Goal: Task Accomplishment & Management: Complete application form

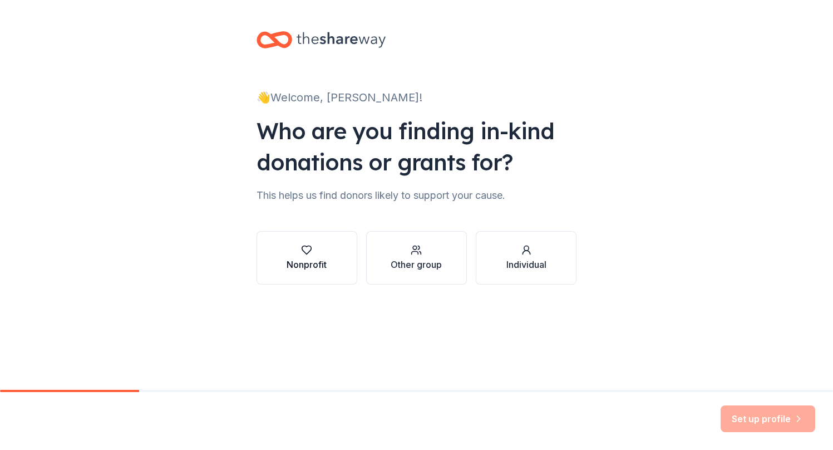
click at [317, 252] on div "button" at bounding box center [307, 249] width 40 height 11
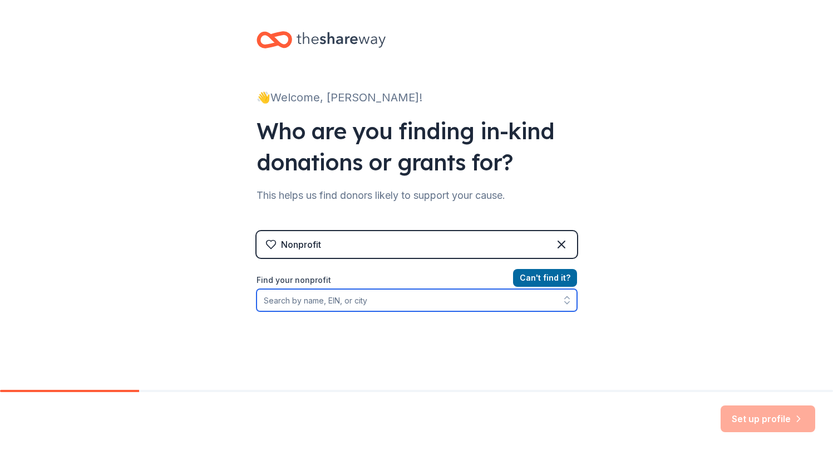
click at [376, 307] on input "Find your nonprofit" at bounding box center [417, 300] width 321 height 22
click at [439, 301] on input "954424023" at bounding box center [417, 300] width 321 height 22
type input "95-4424023"
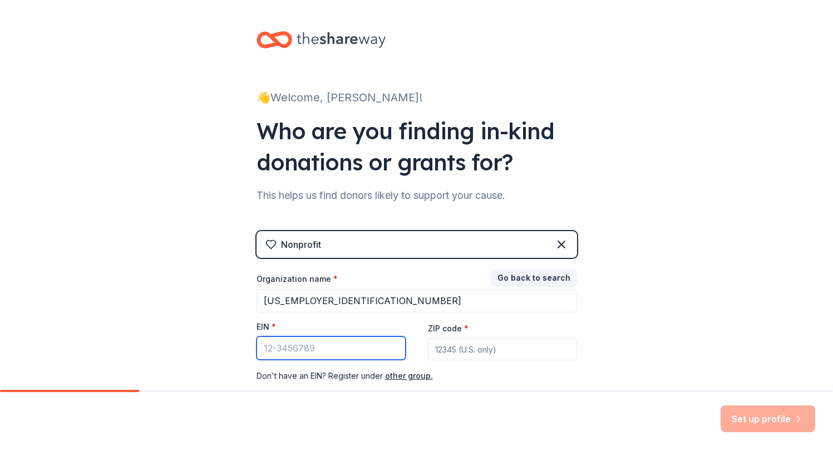
click at [329, 348] on input "EIN *" at bounding box center [331, 347] width 149 height 23
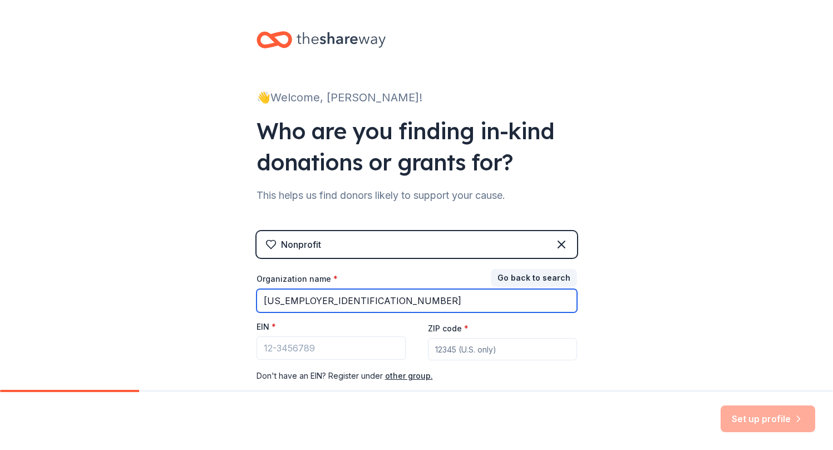
click at [322, 298] on input "95-4424023" at bounding box center [417, 300] width 321 height 23
type input "Pacific Crest Youth Arts Organization"
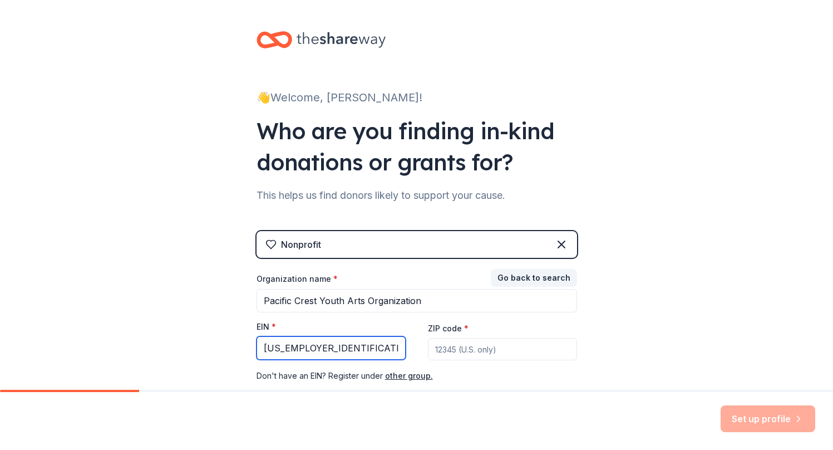
type input "95-4424023"
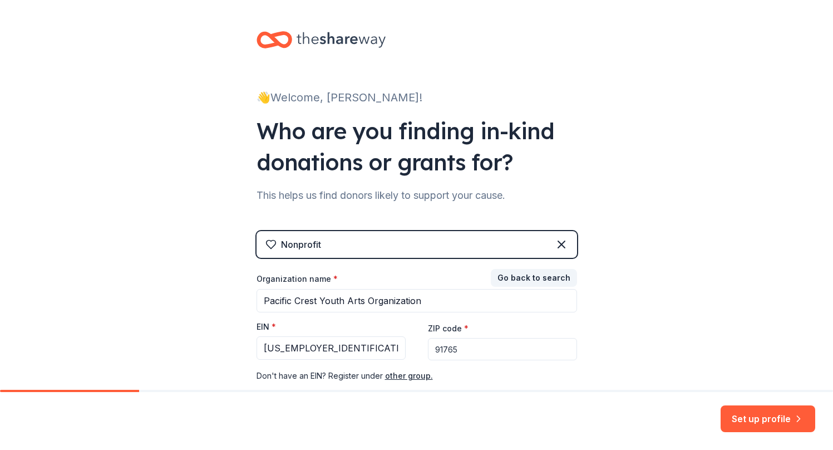
type input "91765"
click at [751, 421] on button "Set up profile" at bounding box center [768, 418] width 95 height 27
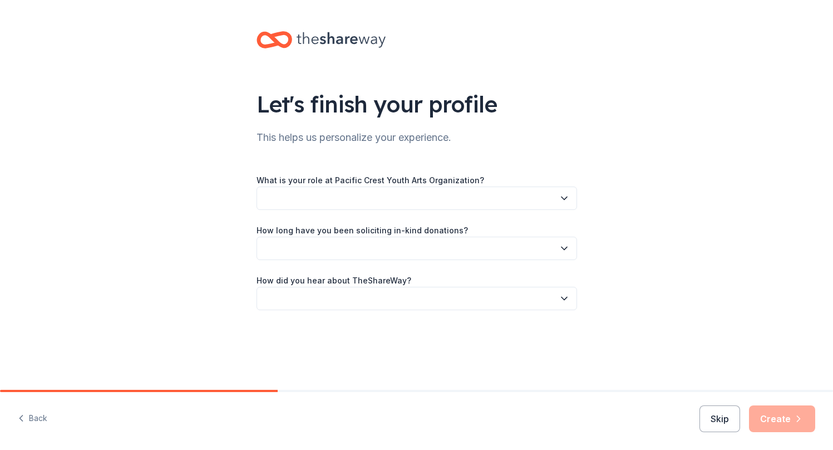
click at [446, 195] on button "button" at bounding box center [417, 197] width 321 height 23
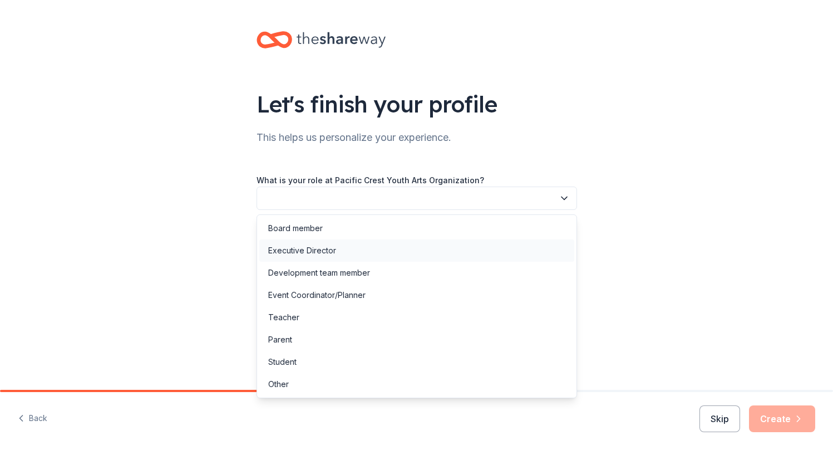
click at [324, 248] on div "Executive Director" at bounding box center [302, 250] width 68 height 13
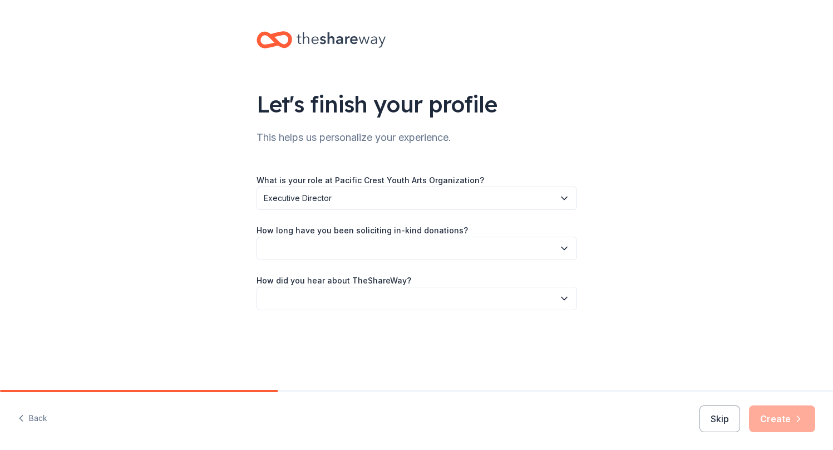
click at [345, 253] on button "button" at bounding box center [417, 248] width 321 height 23
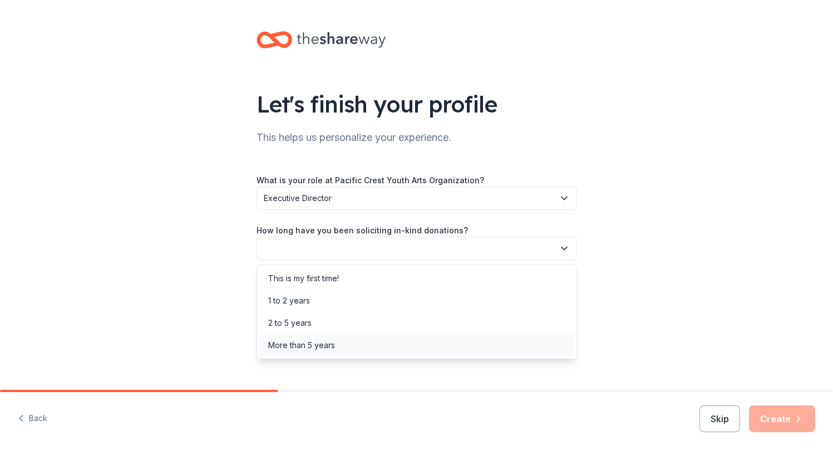
click at [314, 341] on div "More than 5 years" at bounding box center [301, 344] width 67 height 13
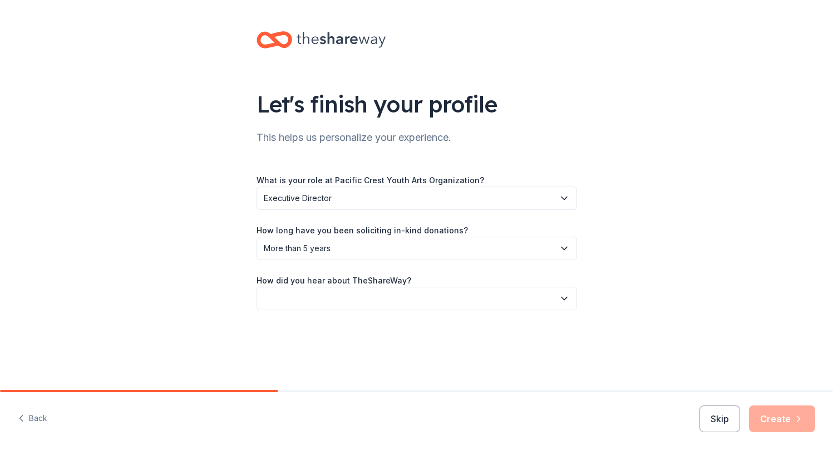
click at [345, 301] on button "button" at bounding box center [417, 298] width 321 height 23
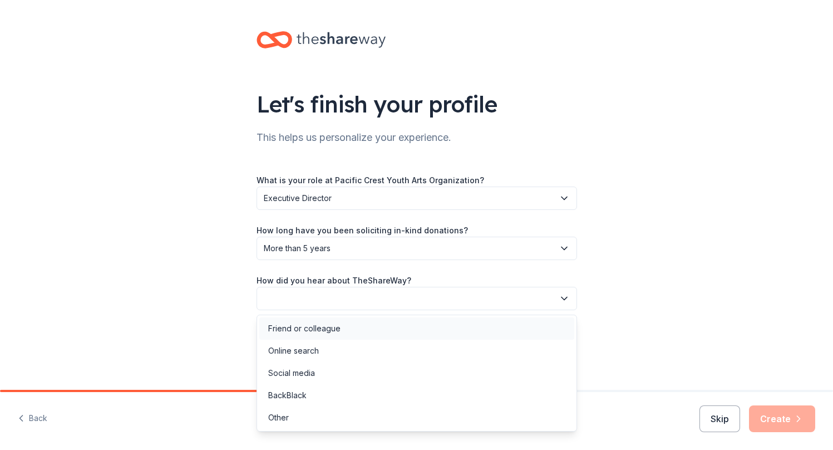
click at [329, 330] on div "Friend or colleague" at bounding box center [304, 328] width 72 height 13
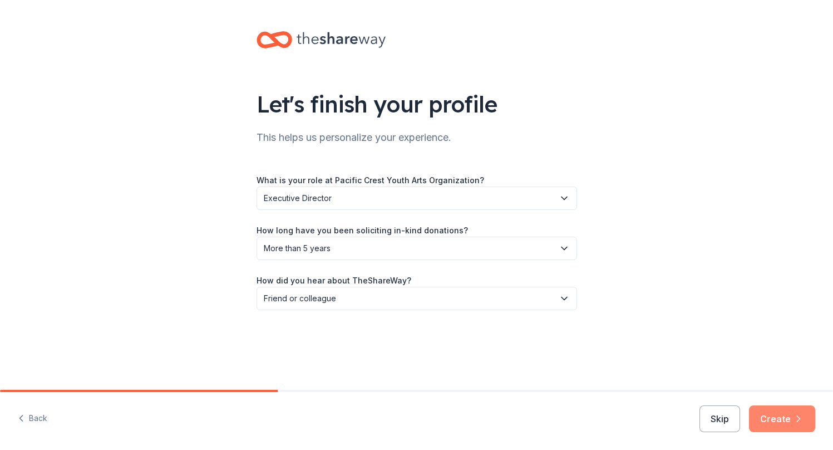
click at [780, 421] on button "Create" at bounding box center [782, 418] width 66 height 27
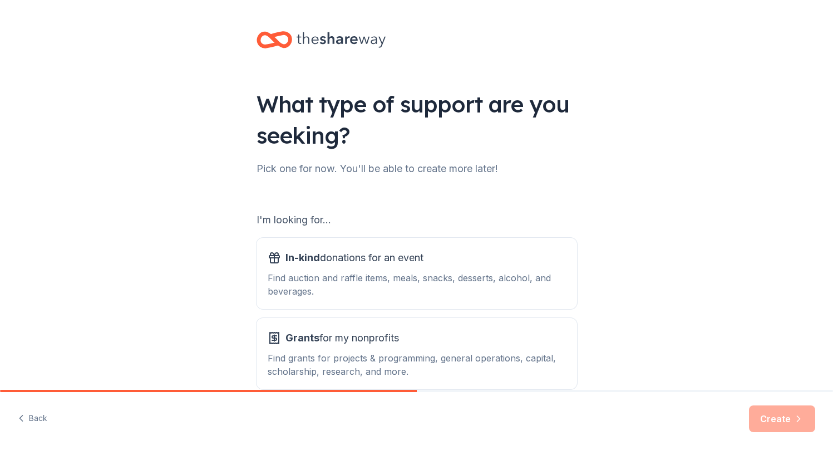
scroll to position [60, 0]
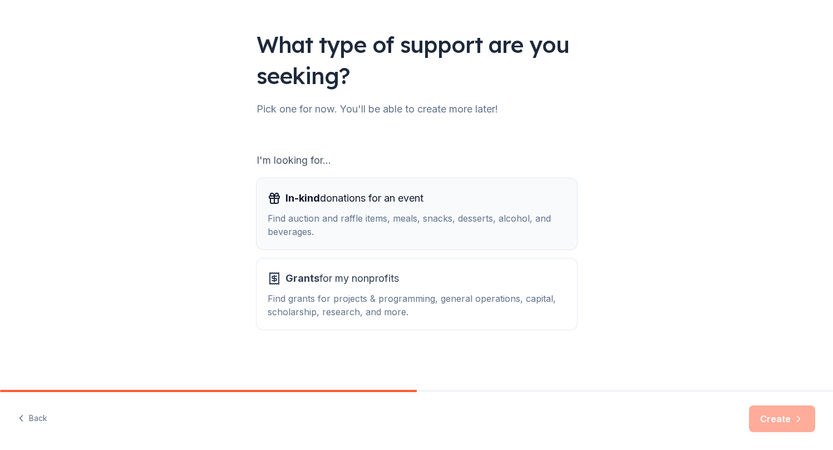
click at [381, 236] on div "Find auction and raffle items, meals, snacks, desserts, alcohol, and beverages." at bounding box center [417, 224] width 298 height 27
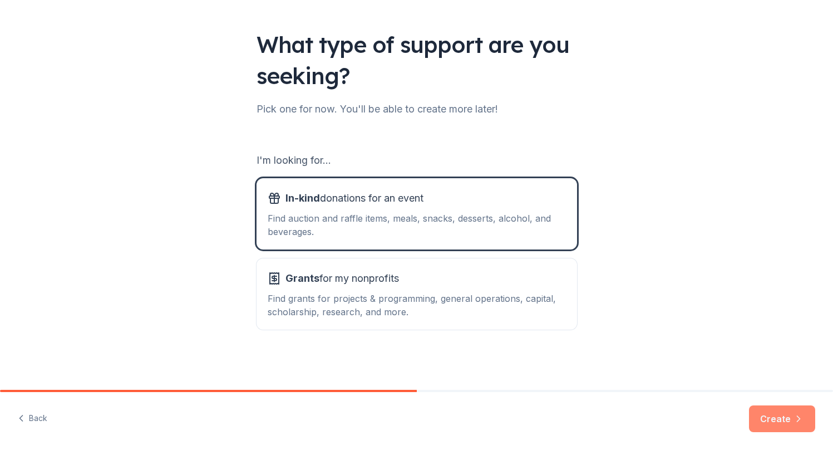
click at [783, 419] on button "Create" at bounding box center [782, 418] width 66 height 27
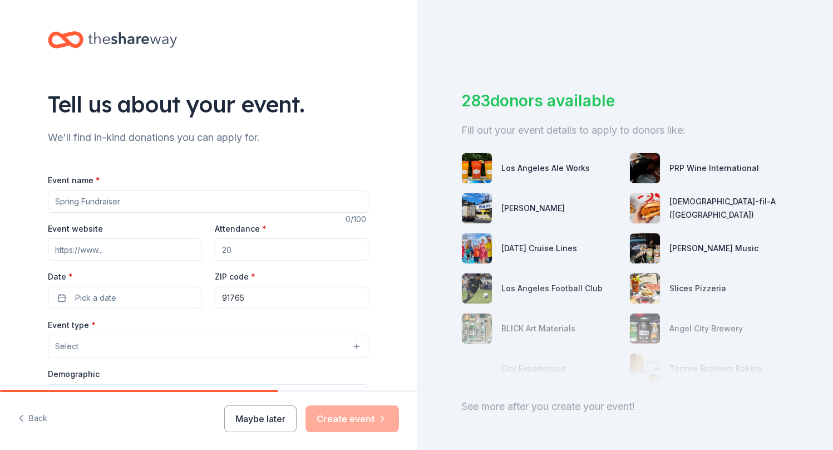
click at [292, 206] on input "Event name *" at bounding box center [208, 201] width 321 height 22
type input "Annual Charity Golf Tournament"
type input "pacific-crest.org/golf"
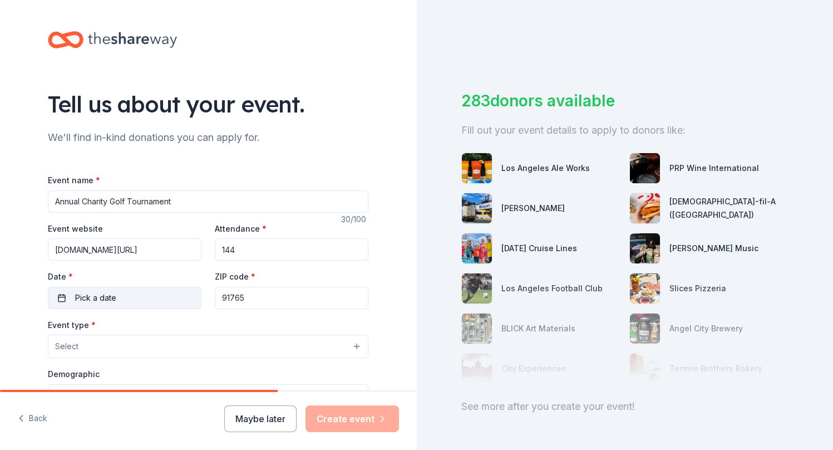
type input "144"
click at [93, 296] on span "Pick a date" at bounding box center [95, 297] width 41 height 13
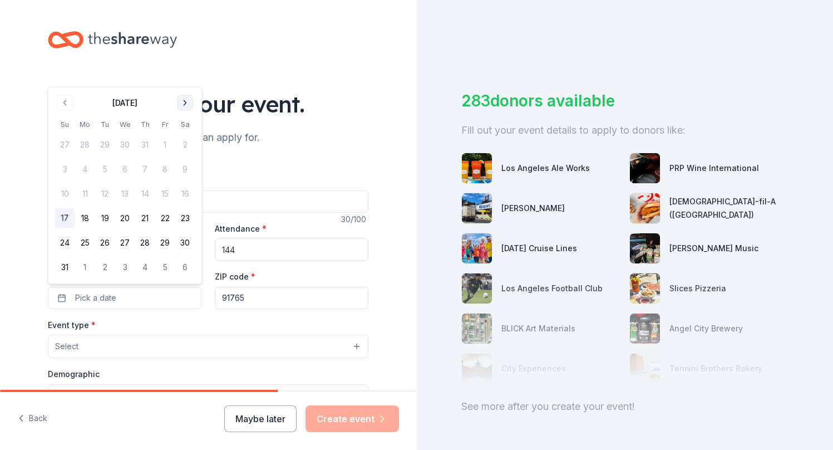
click at [184, 100] on button "Go to next month" at bounding box center [186, 103] width 16 height 16
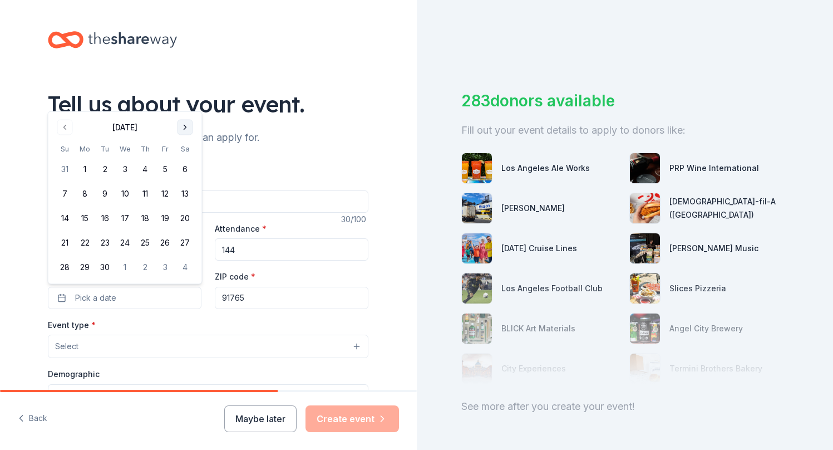
click at [184, 100] on div "Tell us about your event." at bounding box center [208, 103] width 321 height 31
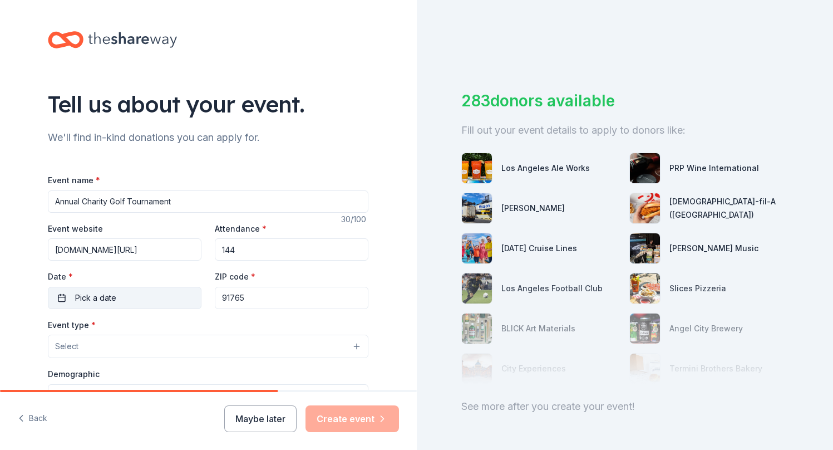
click at [149, 297] on button "Pick a date" at bounding box center [125, 298] width 154 height 22
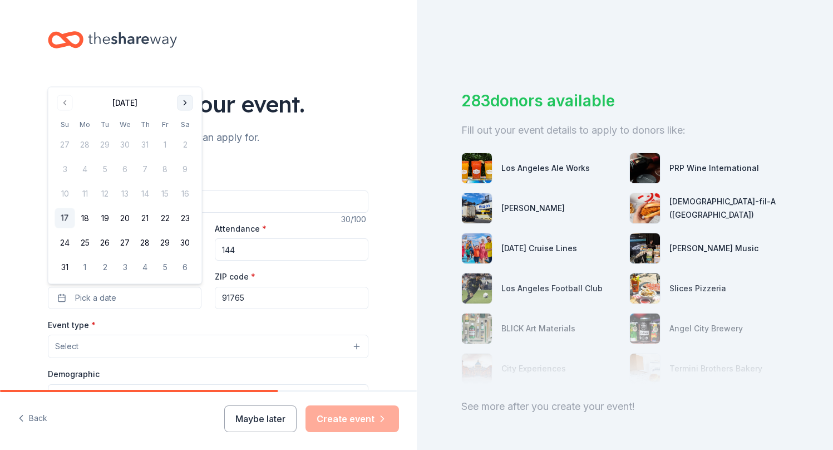
click at [187, 109] on button "Go to next month" at bounding box center [186, 103] width 16 height 16
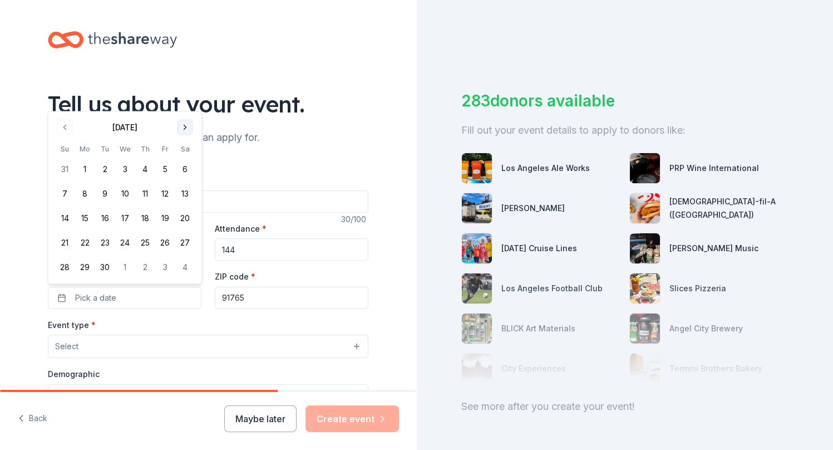
click at [185, 126] on button "Go to next month" at bounding box center [186, 128] width 16 height 16
click at [162, 221] on button "17" at bounding box center [165, 218] width 20 height 20
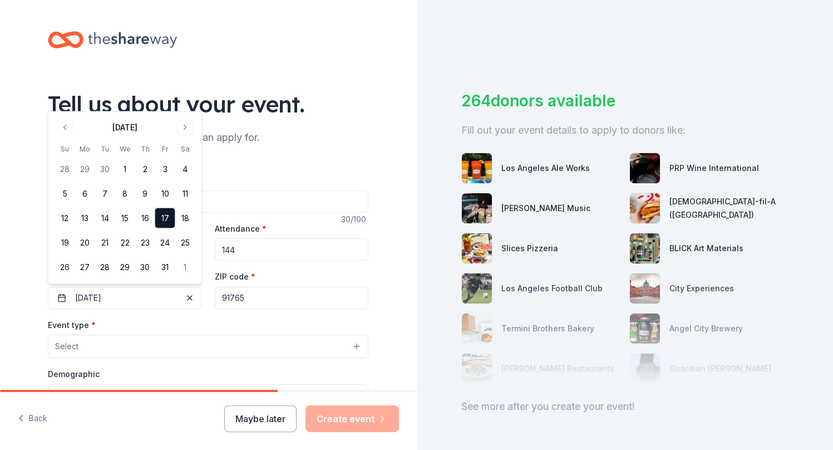
click at [264, 301] on input "91765" at bounding box center [292, 298] width 154 height 22
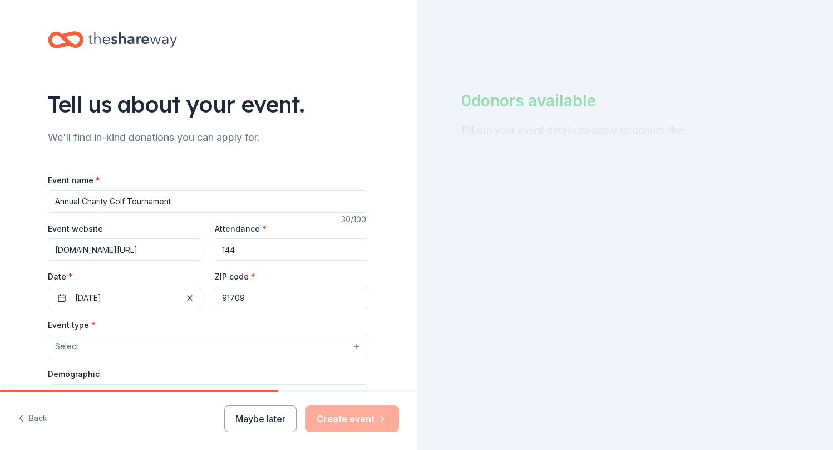
type input "91709"
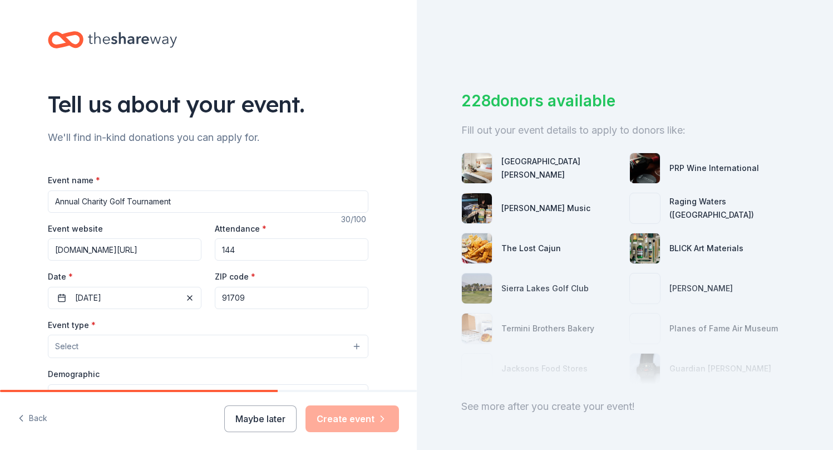
click at [318, 346] on button "Select" at bounding box center [208, 345] width 321 height 23
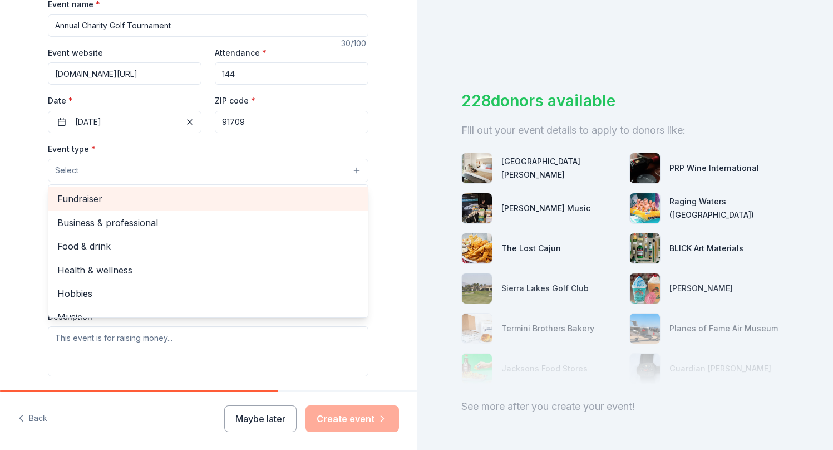
click at [87, 201] on span "Fundraiser" at bounding box center [208, 198] width 302 height 14
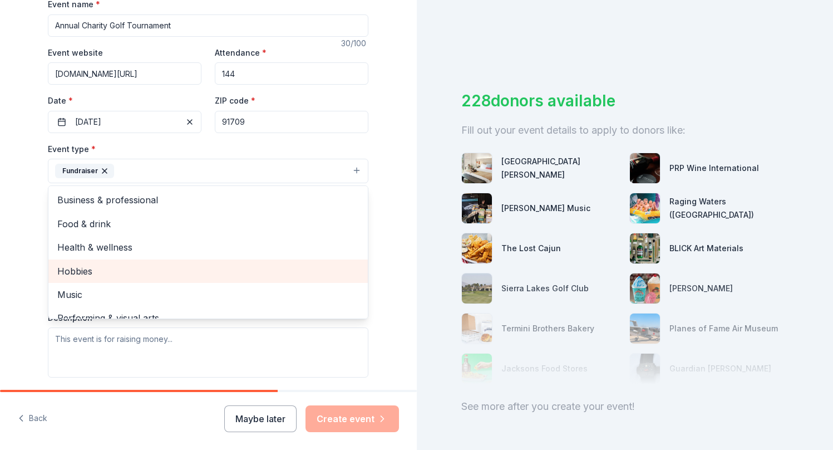
scroll to position [13, 0]
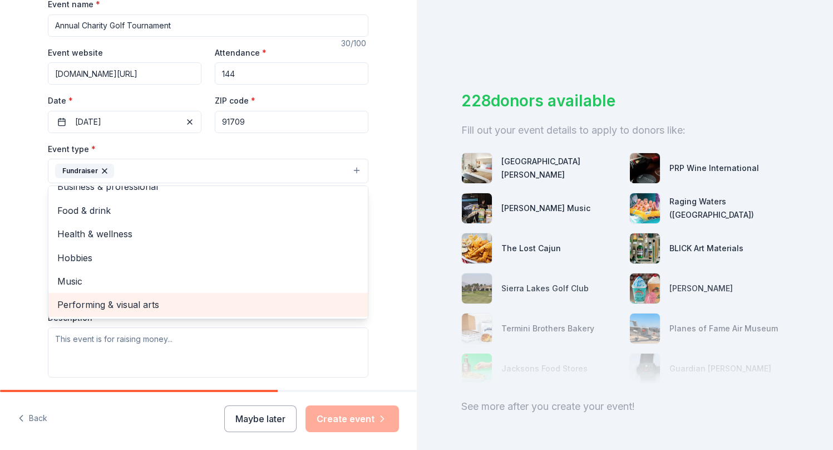
click at [144, 304] on span "Performing & visual arts" at bounding box center [208, 304] width 302 height 14
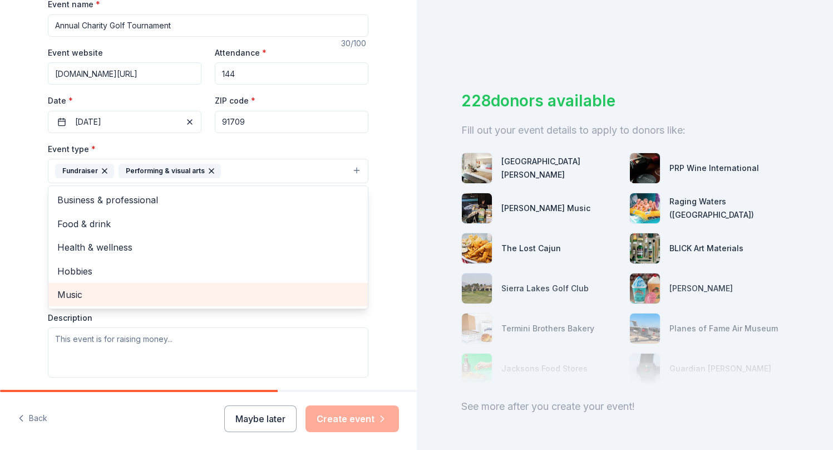
click at [87, 294] on span "Music" at bounding box center [208, 294] width 302 height 14
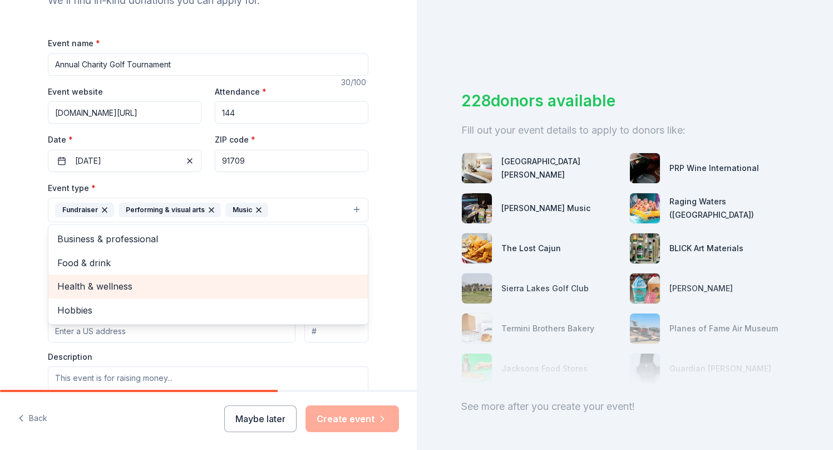
scroll to position [130, 0]
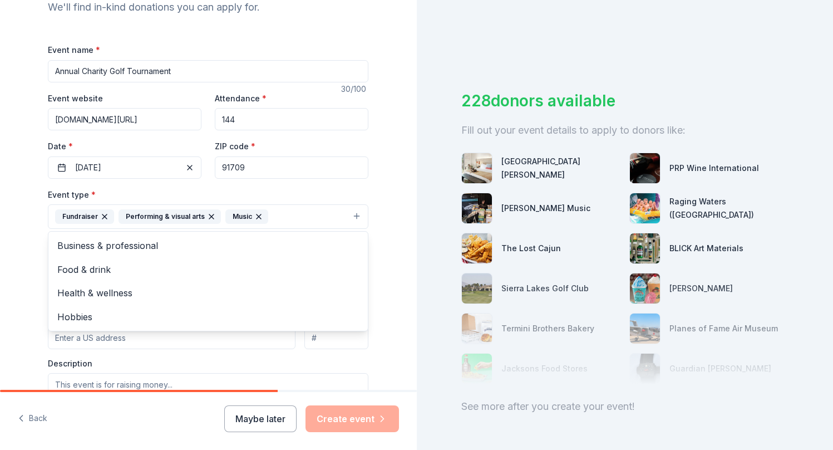
click at [257, 216] on icon "button" at bounding box center [259, 216] width 4 height 4
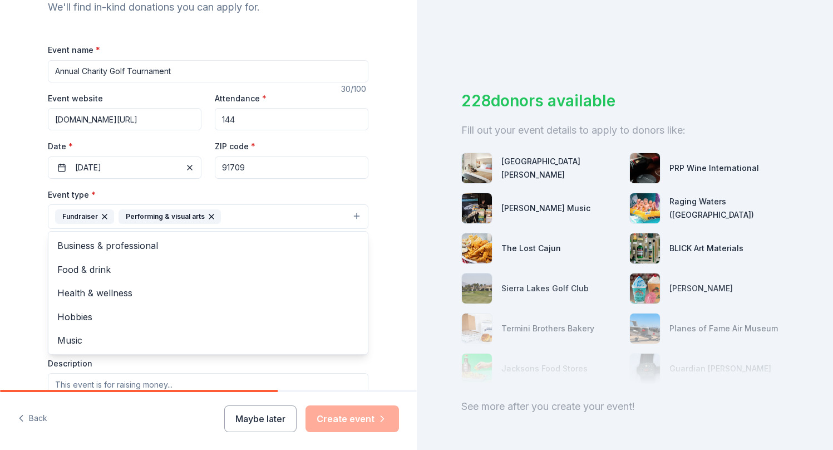
click at [210, 218] on icon "button" at bounding box center [211, 216] width 4 height 4
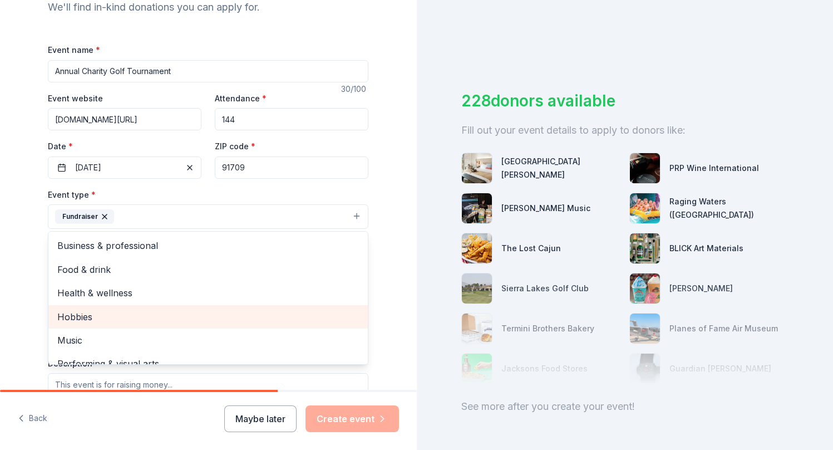
scroll to position [13, 0]
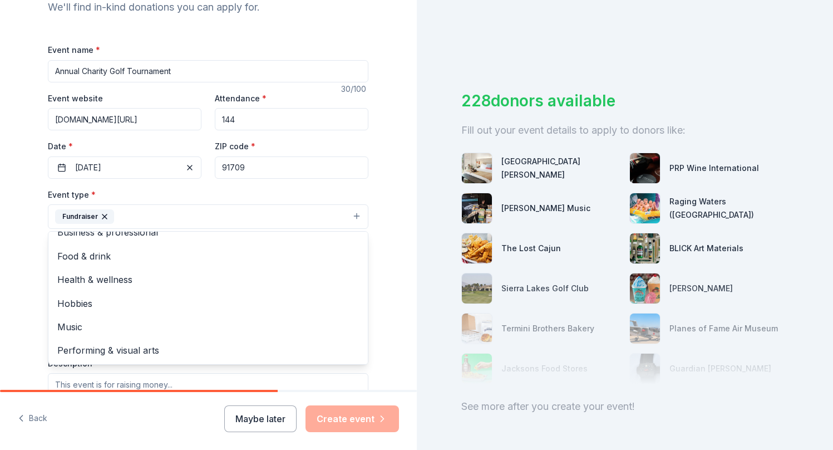
click at [410, 283] on div "Tell us about your event. We'll find in-kind donations you can apply for. Event…" at bounding box center [208, 241] width 417 height 742
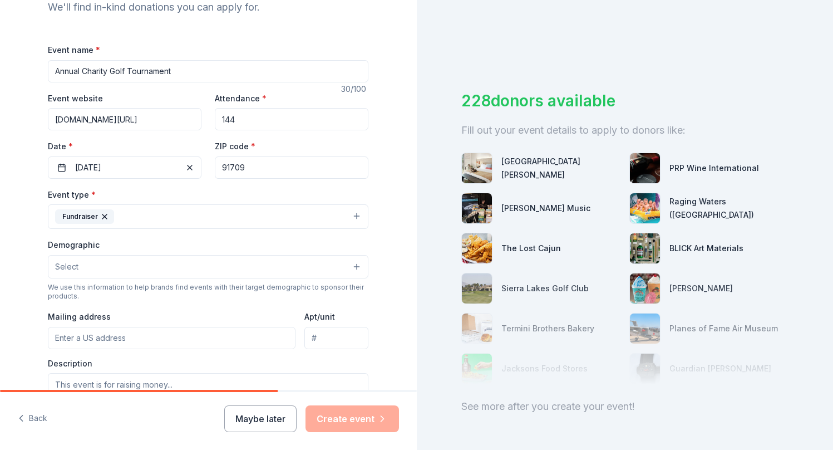
click at [72, 265] on span "Select" at bounding box center [66, 266] width 23 height 13
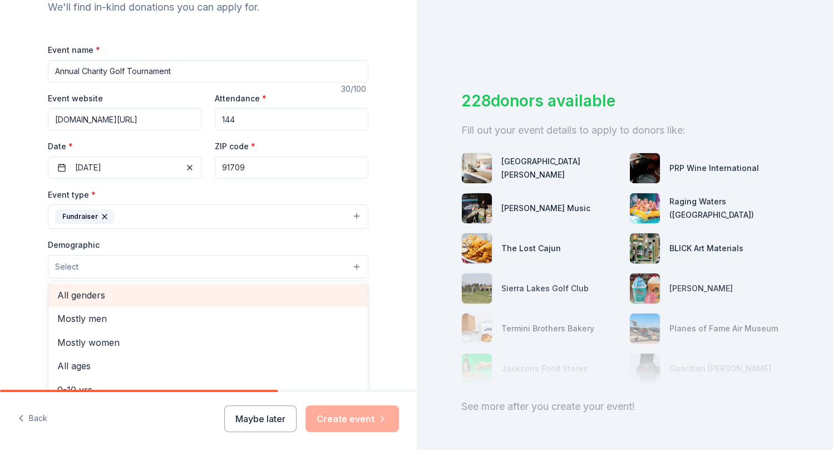
click at [75, 297] on span "All genders" at bounding box center [208, 295] width 302 height 14
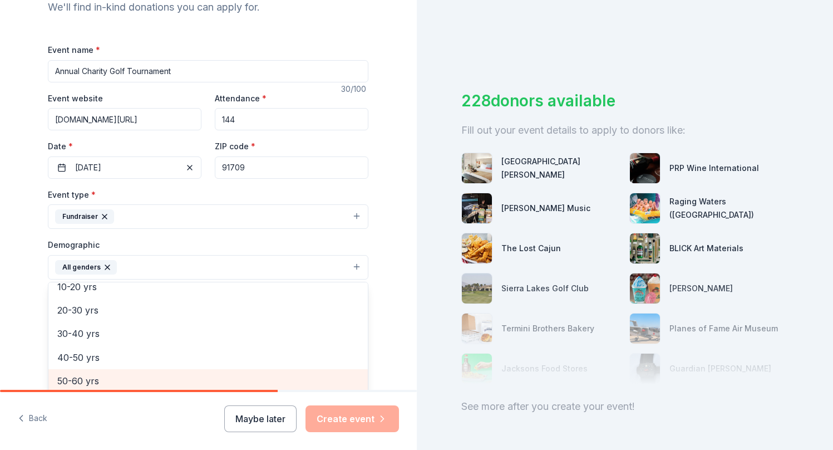
scroll to position [0, 0]
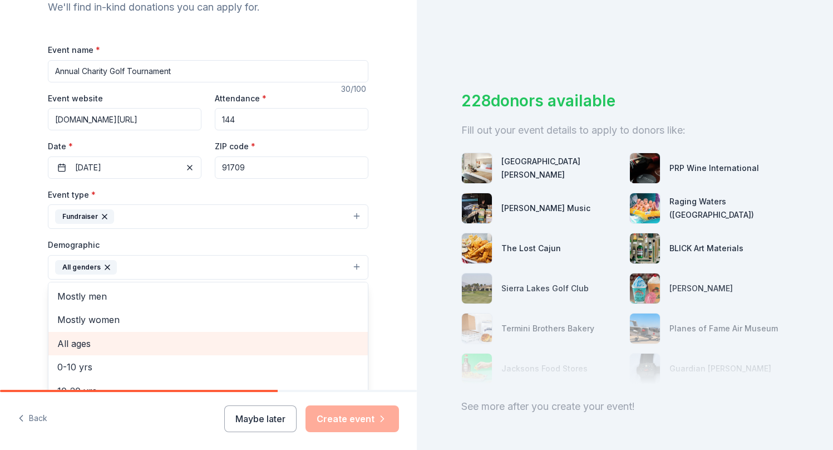
click at [144, 341] on span "All ages" at bounding box center [208, 343] width 302 height 14
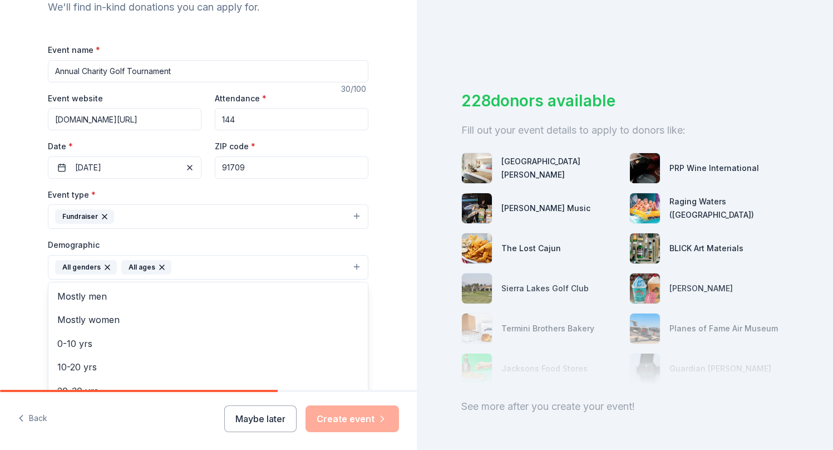
click at [407, 328] on div "Tell us about your event. We'll find in-kind donations you can apply for. Event…" at bounding box center [208, 241] width 417 height 743
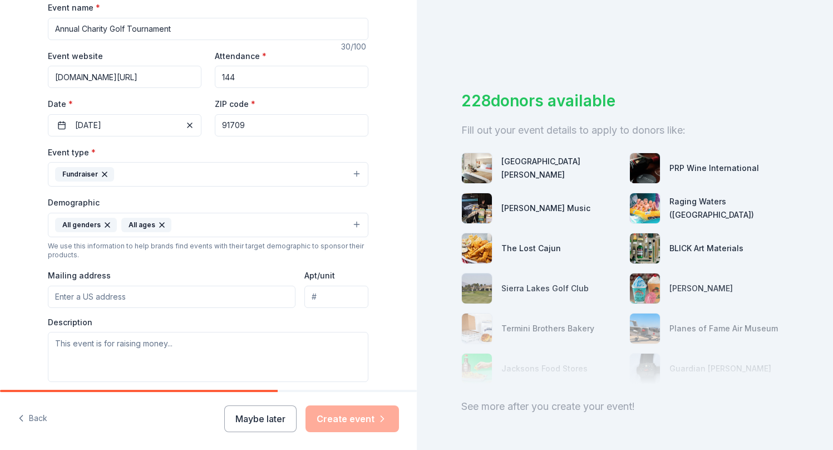
scroll to position [174, 0]
click at [159, 224] on icon "button" at bounding box center [161, 223] width 9 height 9
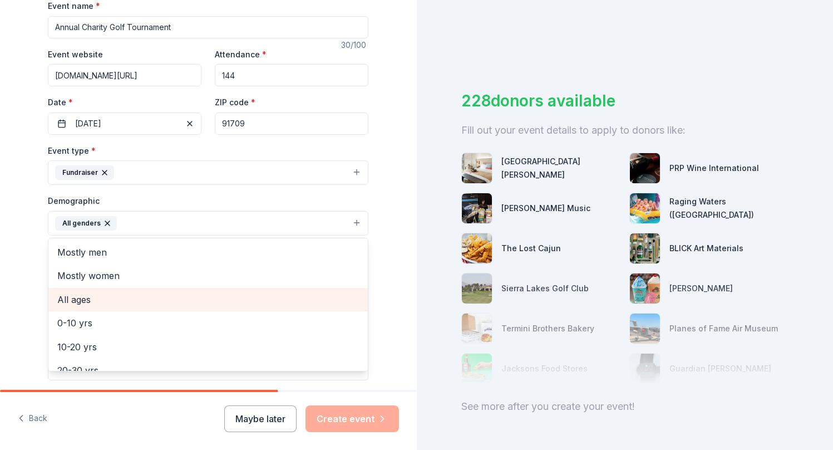
scroll to position [40, 0]
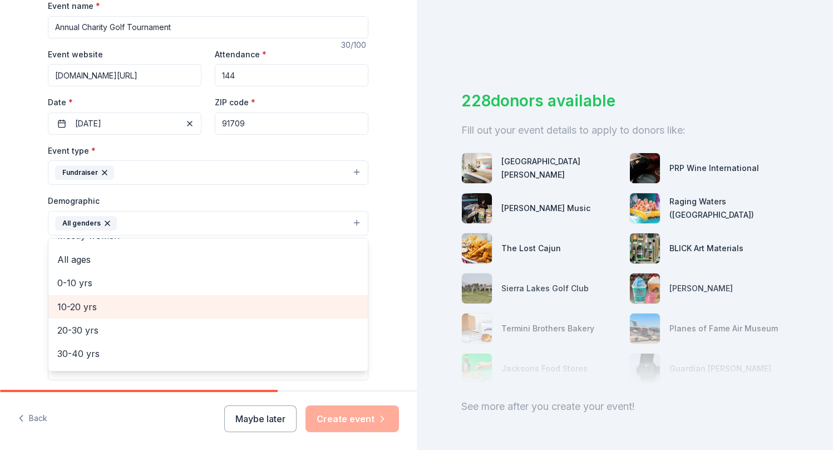
click at [102, 308] on span "10-20 yrs" at bounding box center [208, 306] width 302 height 14
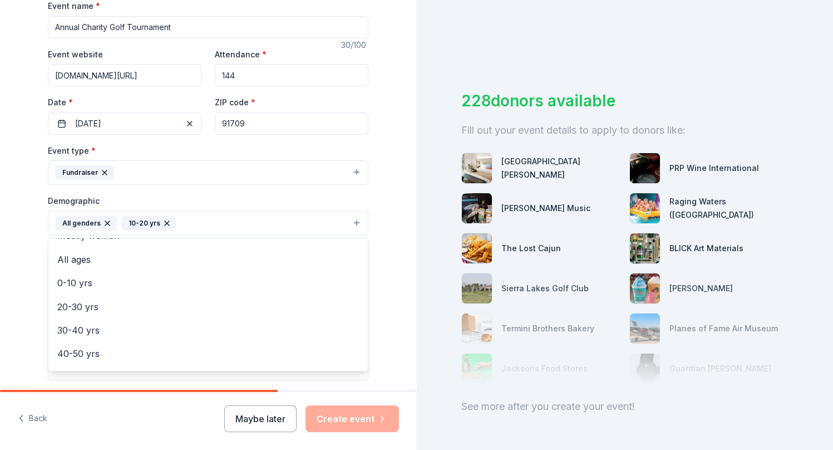
click at [201, 203] on div "Demographic All genders 10-20 yrs Mostly men Mostly women All ages 0-10 yrs 20-…" at bounding box center [208, 215] width 321 height 42
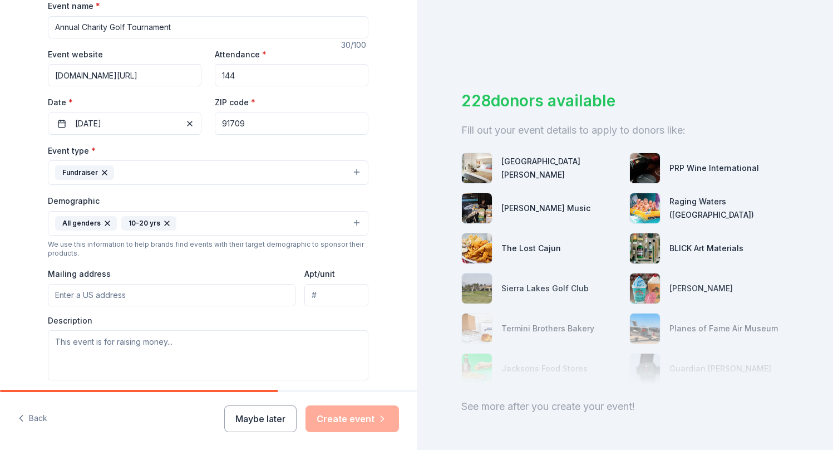
click at [176, 299] on input "Mailing address" at bounding box center [172, 295] width 248 height 22
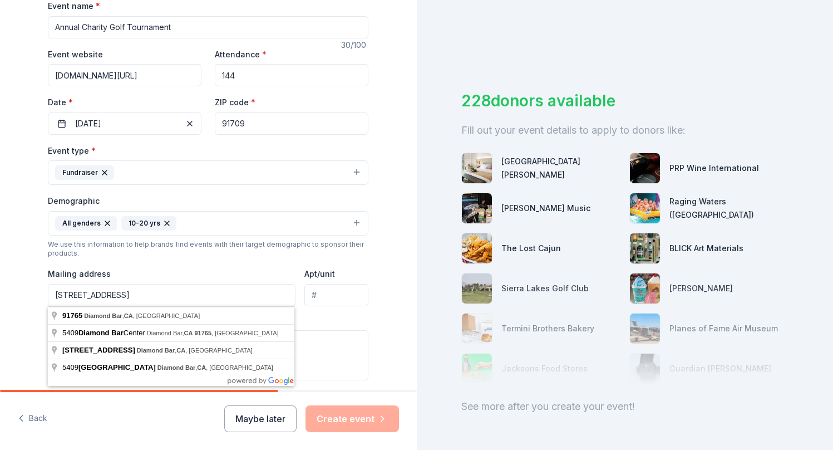
type input "PO Box 5409 Diamond Bar, CA 91765"
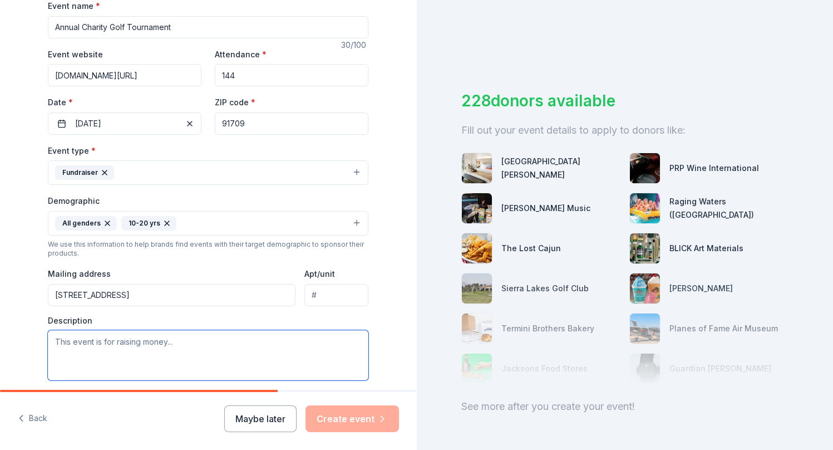
click at [170, 349] on textarea at bounding box center [208, 355] width 321 height 50
type textarea "F"
click at [171, 331] on textarea "Supporting leadership in the performing arts," at bounding box center [208, 355] width 321 height 50
click at [170, 342] on textarea "Supporting leadership in the performing arts," at bounding box center [208, 355] width 321 height 50
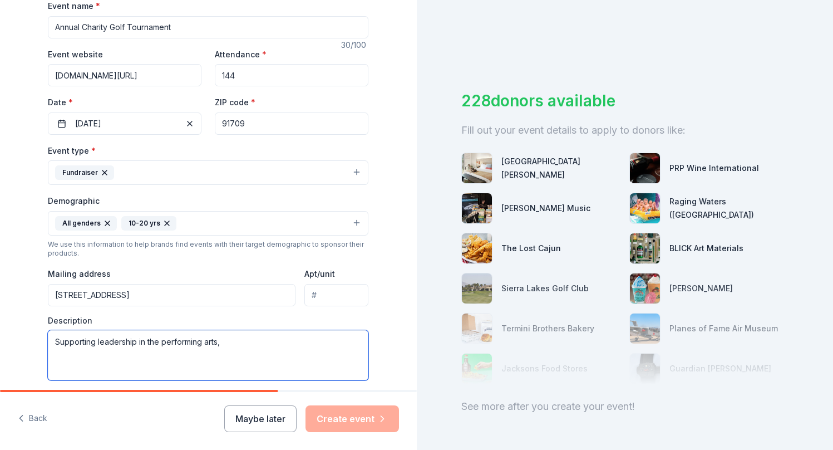
click at [170, 342] on textarea "Supporting leadership in the performing arts," at bounding box center [208, 355] width 321 height 50
paste textarea "Education in the Performing Arts • Leadership Training • Scholarships"
click at [228, 342] on textarea "Supporting education in the Performing Arts • Leadership Training • Scholarships" at bounding box center [208, 355] width 321 height 50
click at [304, 342] on textarea "Supporting education in the Performing Arts, Leadership Training • Scholarships" at bounding box center [208, 355] width 321 height 50
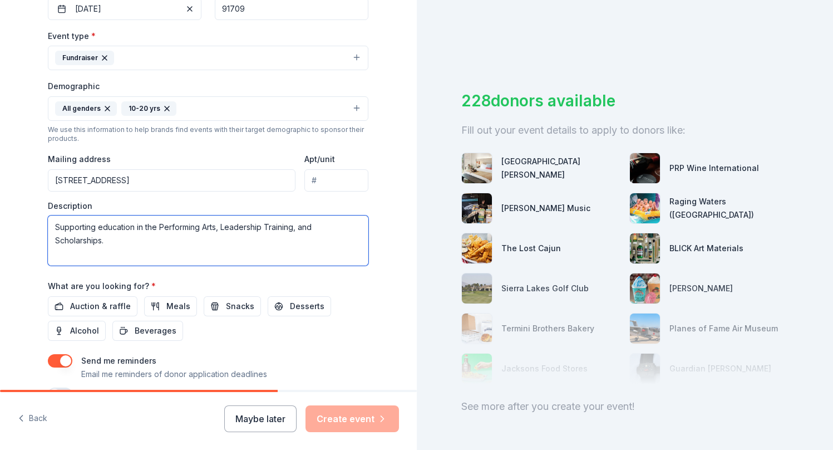
scroll to position [353, 0]
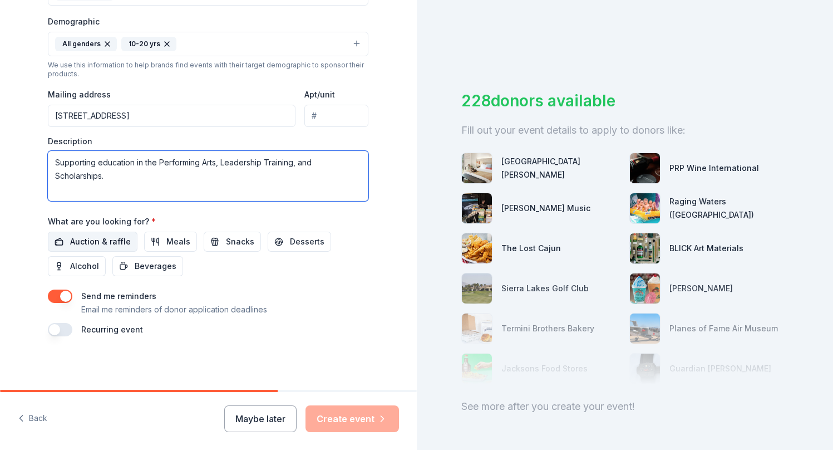
type textarea "Supporting education in the Performing Arts, Leadership Training, and Scholarsh…"
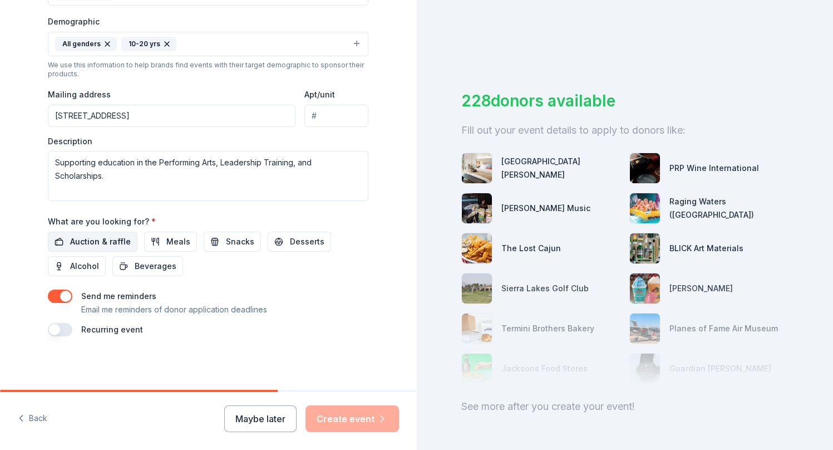
click at [115, 240] on span "Auction & raffle" at bounding box center [100, 241] width 61 height 13
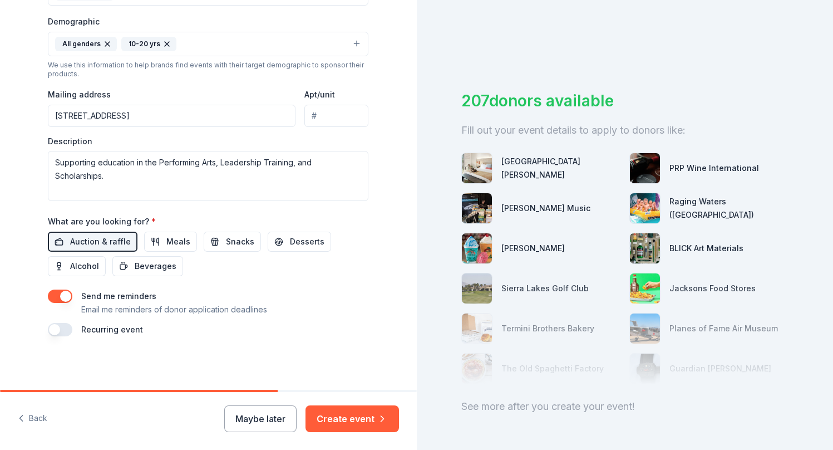
click at [65, 330] on button "button" at bounding box center [60, 329] width 24 height 13
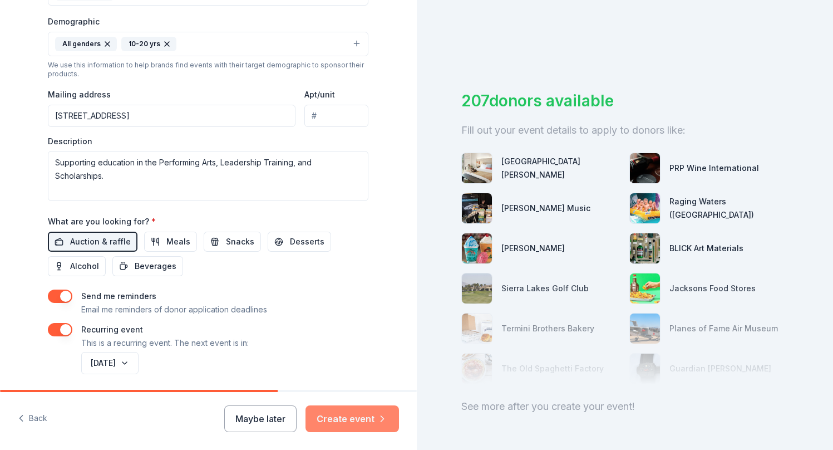
click at [372, 417] on button "Create event" at bounding box center [352, 418] width 93 height 27
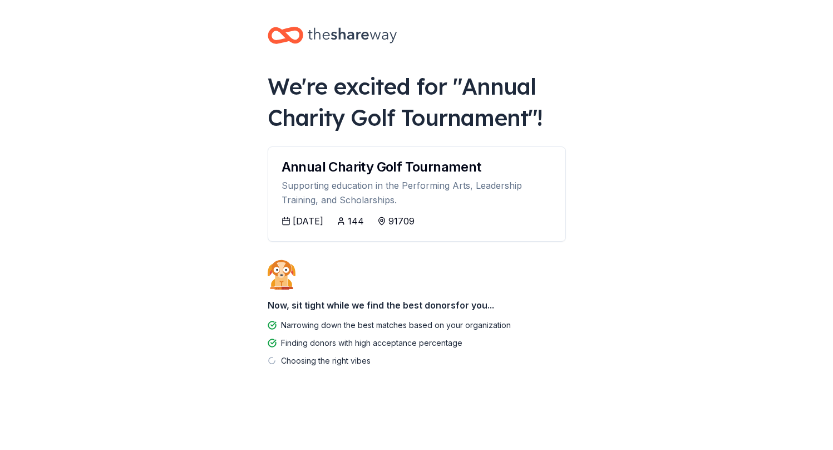
click at [283, 221] on icon at bounding box center [286, 220] width 9 height 9
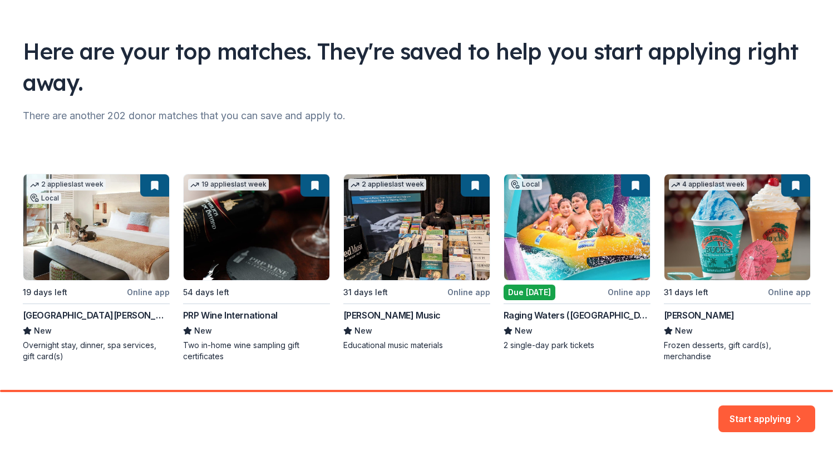
scroll to position [59, 0]
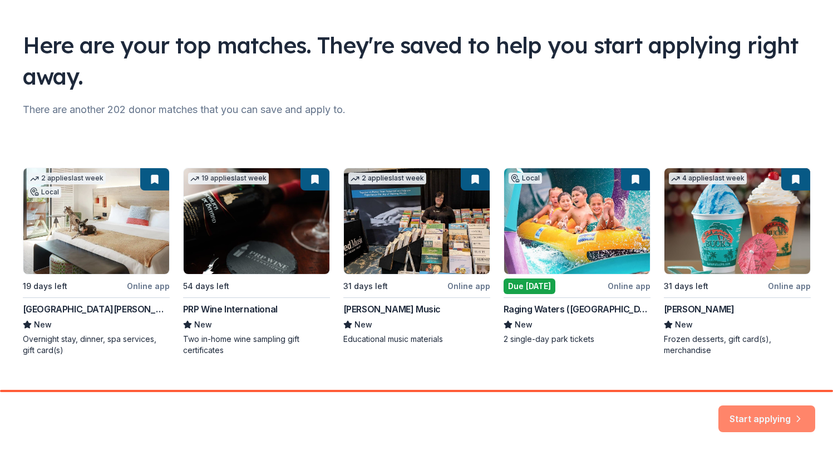
click at [759, 413] on button "Start applying" at bounding box center [766, 411] width 97 height 27
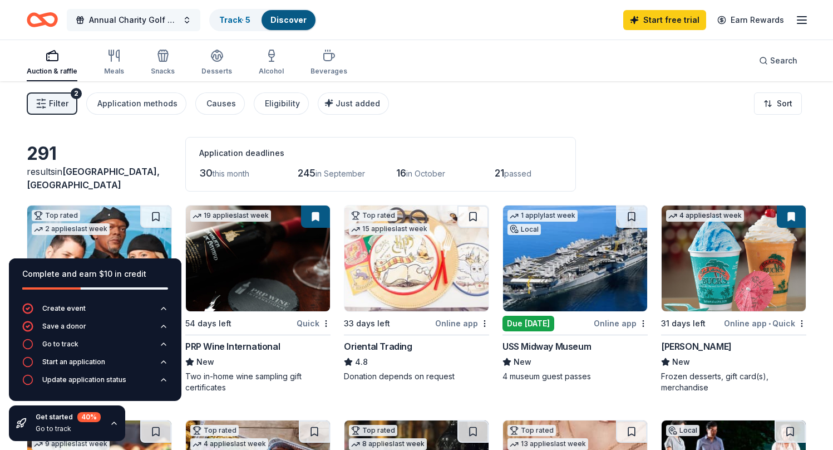
click at [175, 18] on span "Annual Charity Golf Tournament" at bounding box center [133, 19] width 89 height 13
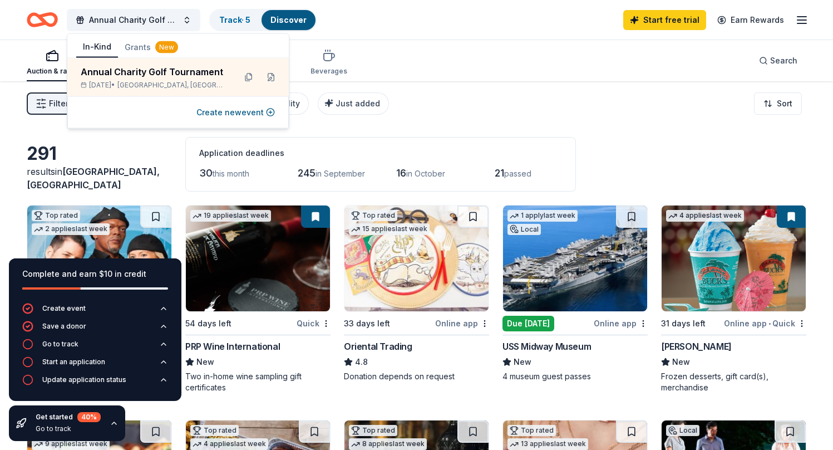
click at [486, 71] on div "Auction & raffle Meals Snacks Desserts Alcohol Beverages Search" at bounding box center [417, 60] width 780 height 41
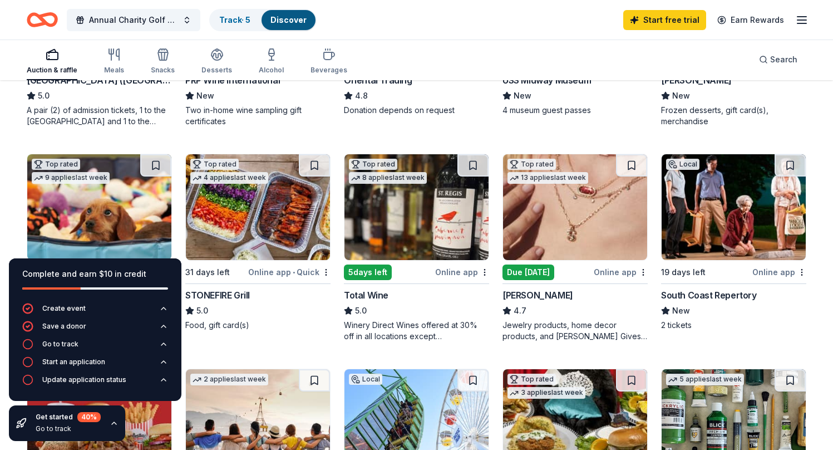
scroll to position [293, 0]
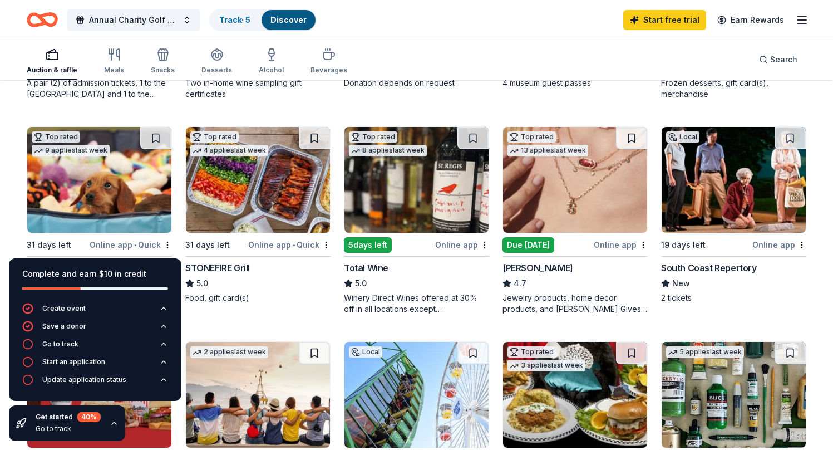
click at [455, 245] on div "Online app" at bounding box center [462, 245] width 54 height 14
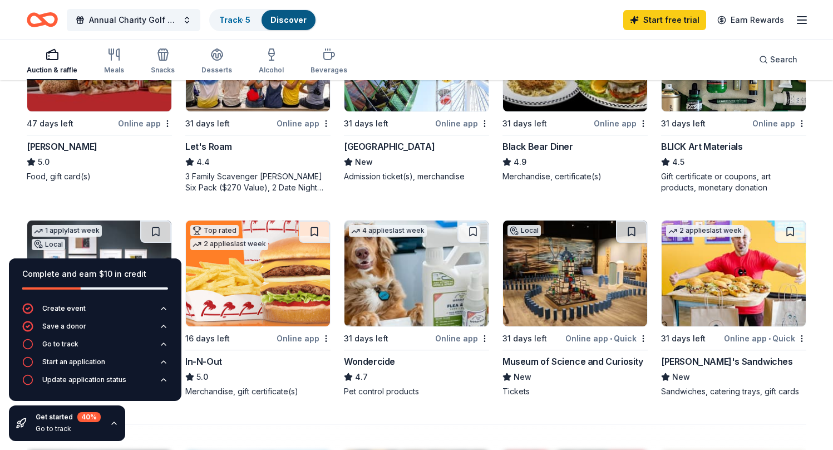
scroll to position [627, 0]
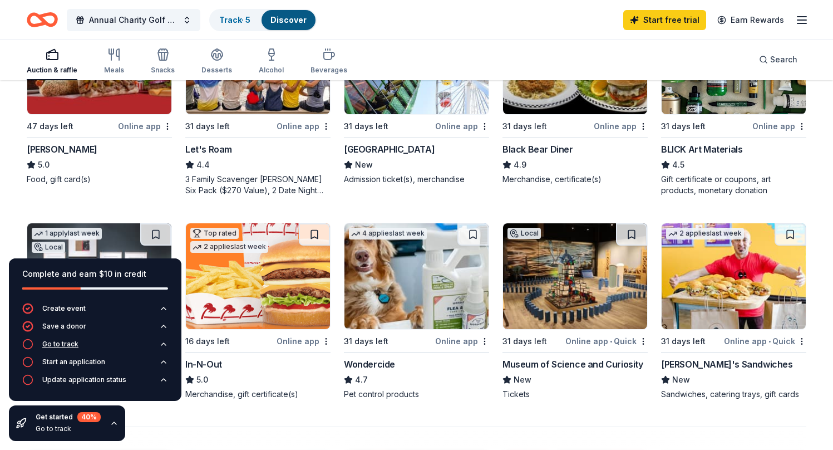
click at [69, 344] on div "Go to track" at bounding box center [60, 343] width 36 height 9
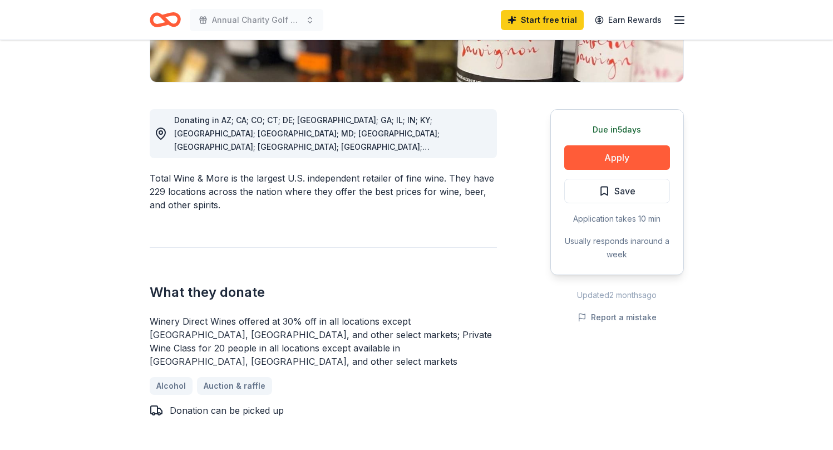
scroll to position [257, 0]
click at [621, 154] on button "Apply" at bounding box center [617, 157] width 106 height 24
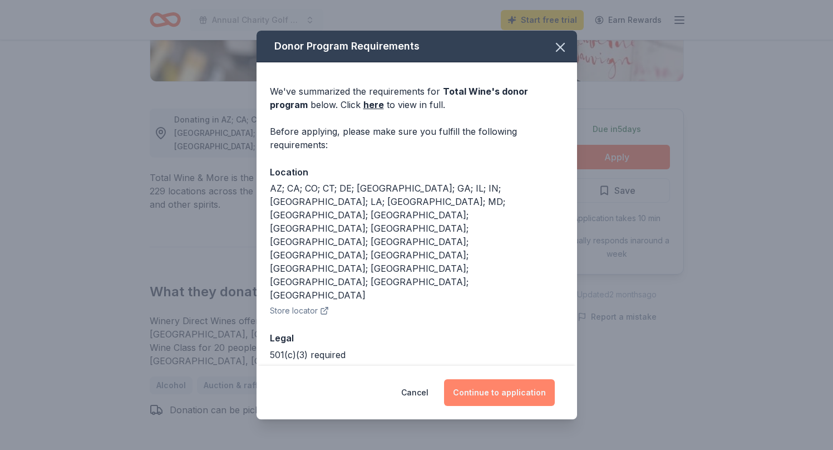
click at [500, 379] on button "Continue to application" at bounding box center [499, 392] width 111 height 27
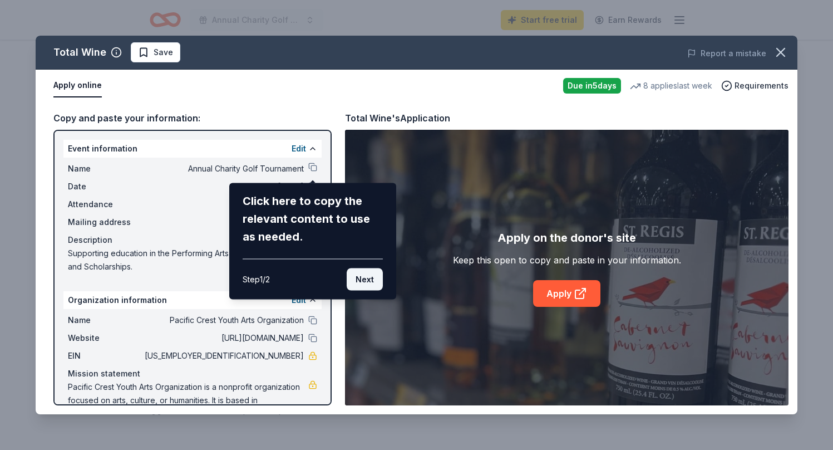
click at [367, 282] on button "Next" at bounding box center [365, 279] width 36 height 22
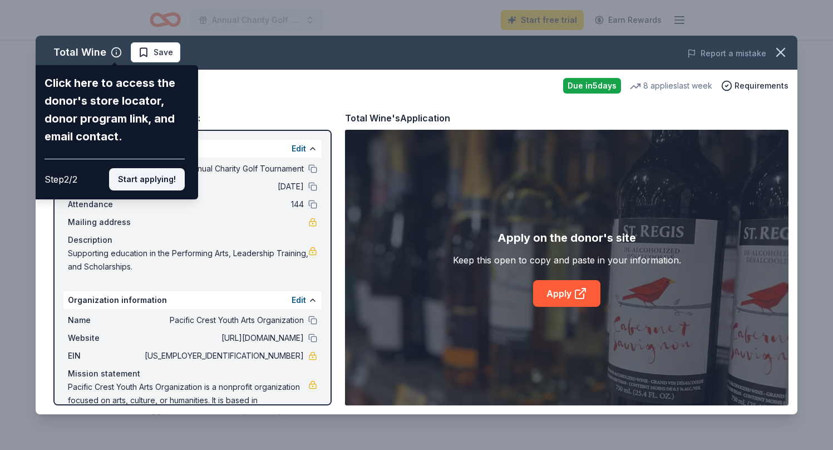
click at [133, 179] on button "Start applying!" at bounding box center [147, 179] width 76 height 22
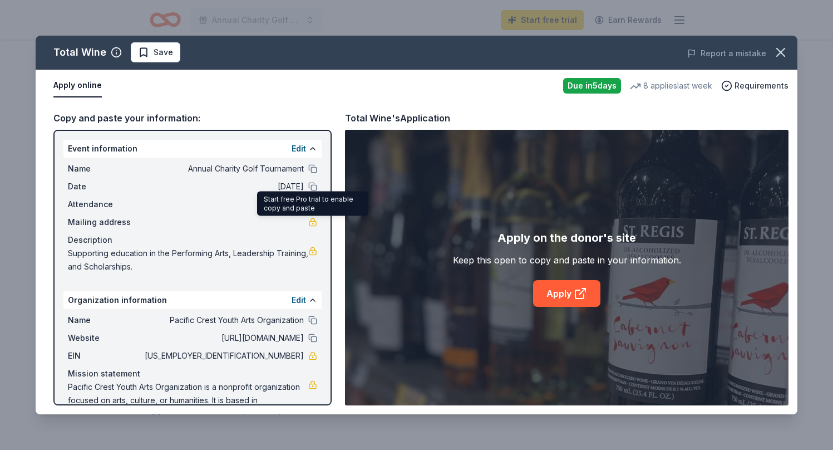
click at [313, 223] on link at bounding box center [312, 222] width 9 height 9
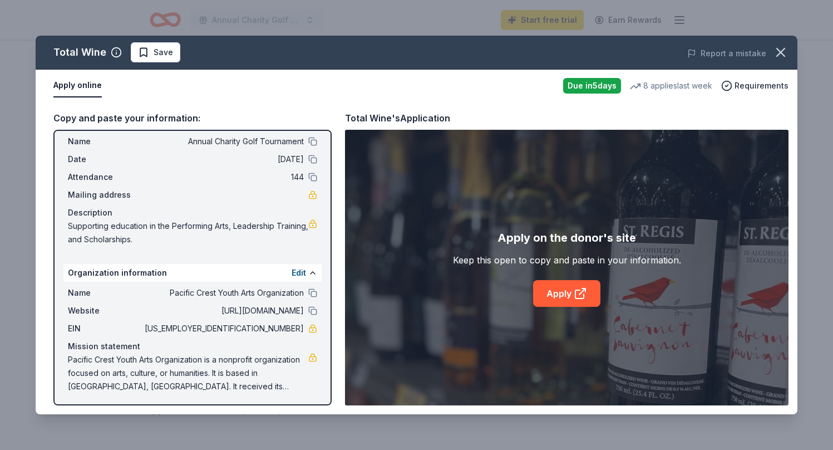
scroll to position [29, 0]
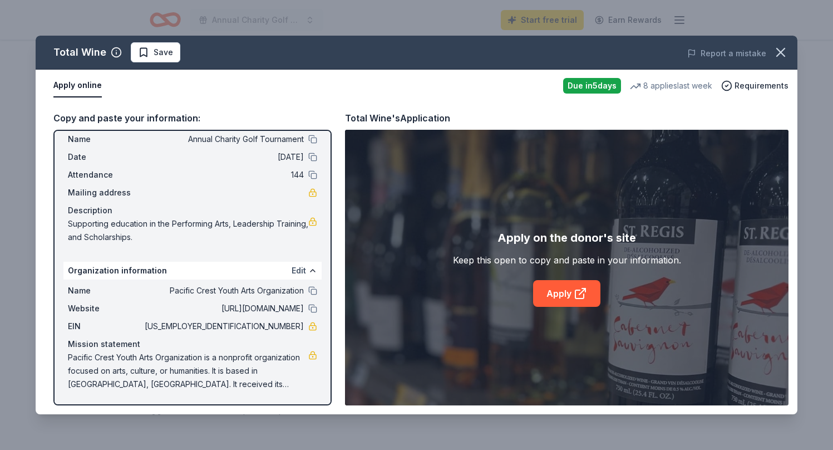
click at [302, 270] on button "Edit" at bounding box center [299, 270] width 14 height 13
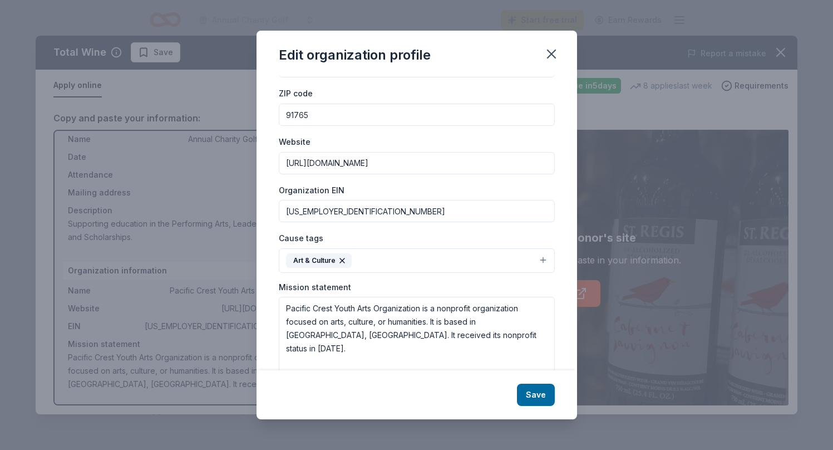
scroll to position [78, 0]
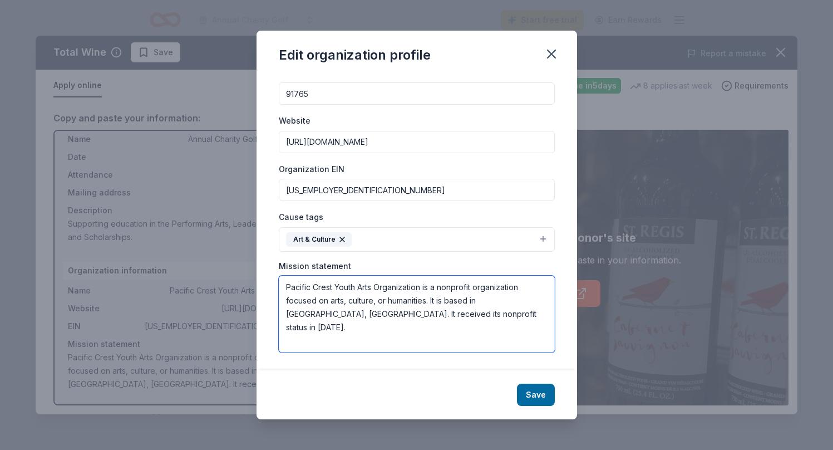
click at [302, 319] on textarea "Pacific Crest Youth Arts Organization is a nonprofit organization focused on ar…" at bounding box center [417, 313] width 276 height 77
paste textarea "The mission of Pacific Crest Youth Arts Organization is to provide superior edu…"
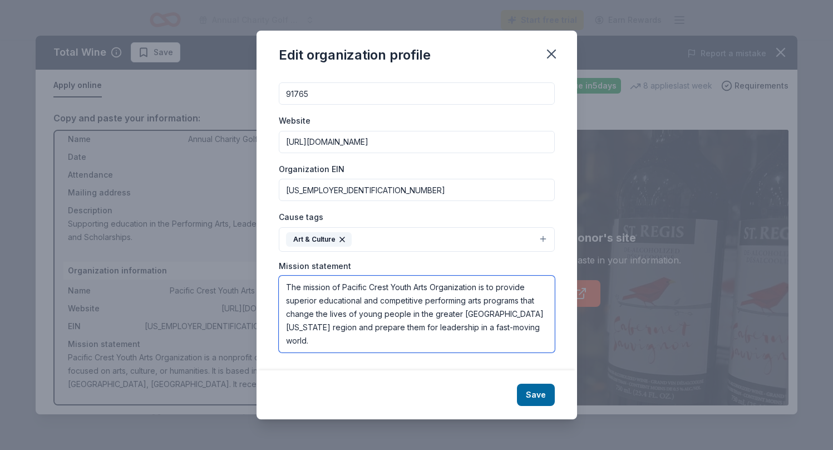
scroll to position [0, 0]
type textarea "The mission of Pacific Crest Youth Arts Organization is to provide superior edu…"
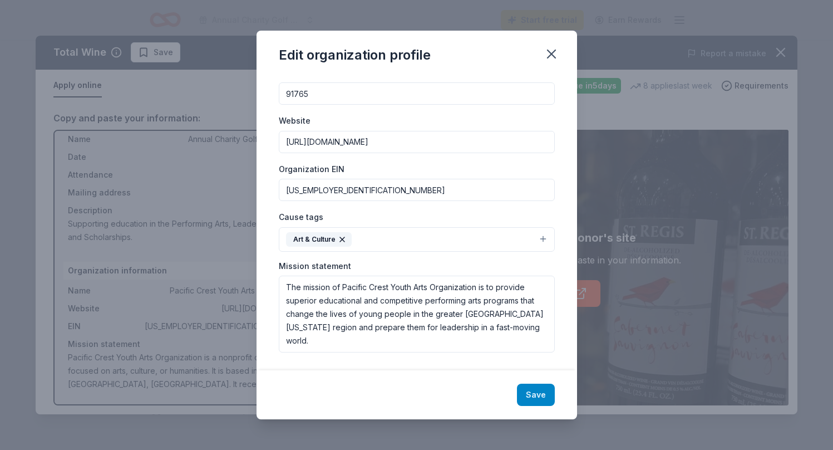
click at [533, 395] on button "Save" at bounding box center [536, 394] width 38 height 22
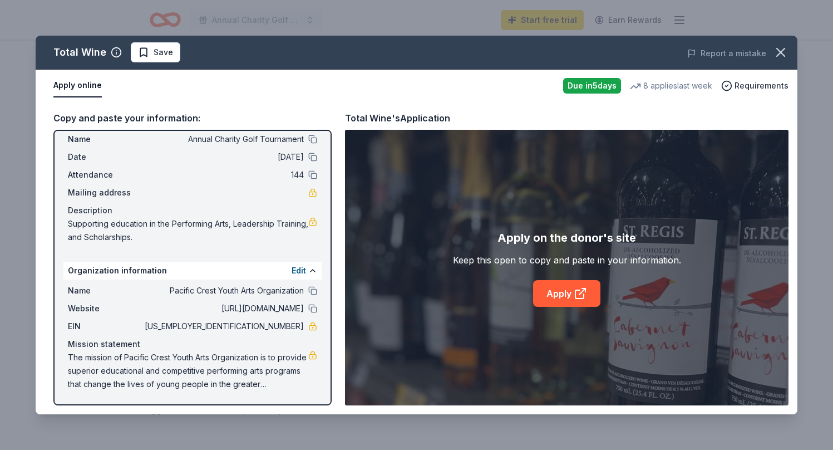
click at [144, 203] on div "Name Annual Charity Golf Tournament Date 10/17/25 Attendance 144 Mailing addres…" at bounding box center [192, 188] width 258 height 120
click at [566, 296] on link "Apply" at bounding box center [566, 293] width 67 height 27
click at [784, 53] on icon "button" at bounding box center [781, 53] width 16 height 16
